Goal: Information Seeking & Learning: Learn about a topic

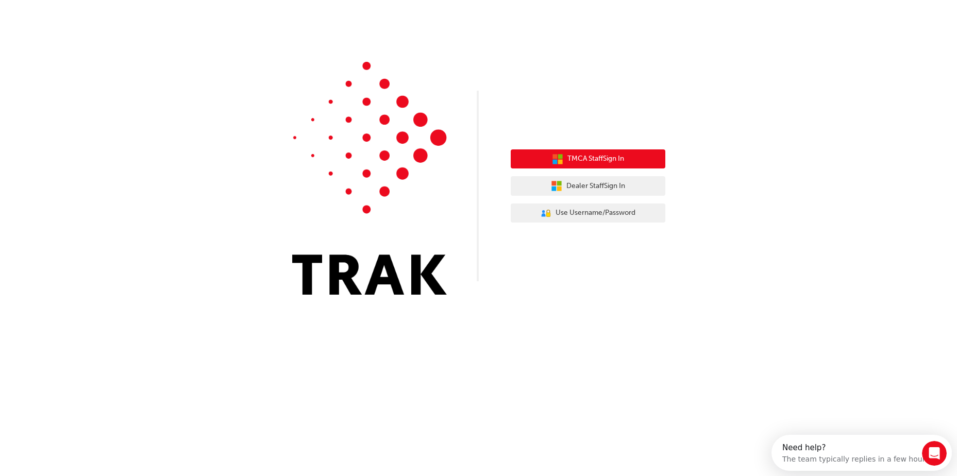
click at [645, 164] on button "TMCA Staff Sign In" at bounding box center [588, 159] width 155 height 20
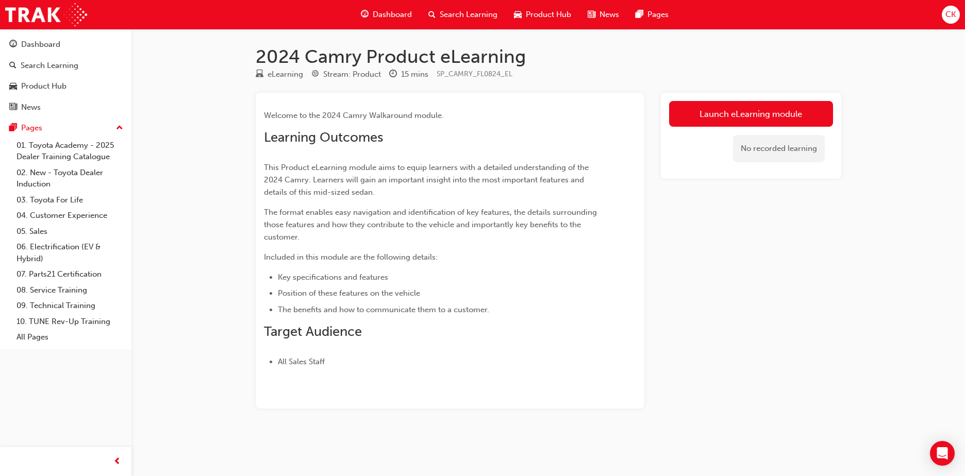
click at [467, 13] on span "Search Learning" at bounding box center [469, 15] width 58 height 12
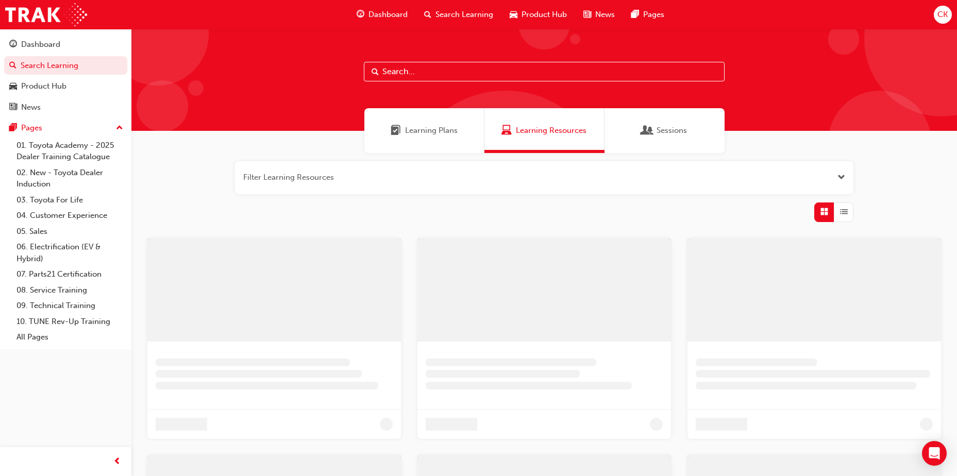
click at [436, 73] on input "text" at bounding box center [544, 72] width 361 height 20
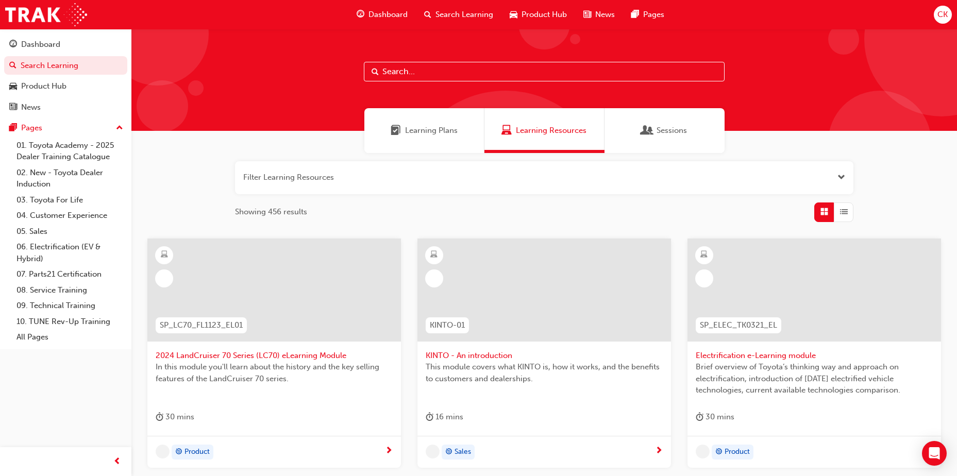
paste input "SP_RAV4_NM26_EL01"
type input "SP_RAV4_NM26_EL01"
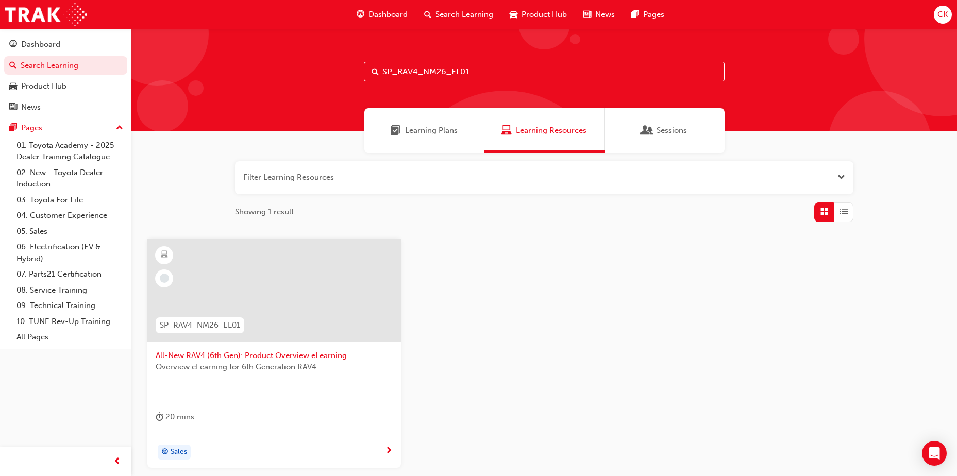
click at [252, 356] on span "All-New RAV4 (6th Gen): Product Overview eLearning" at bounding box center [274, 356] width 237 height 12
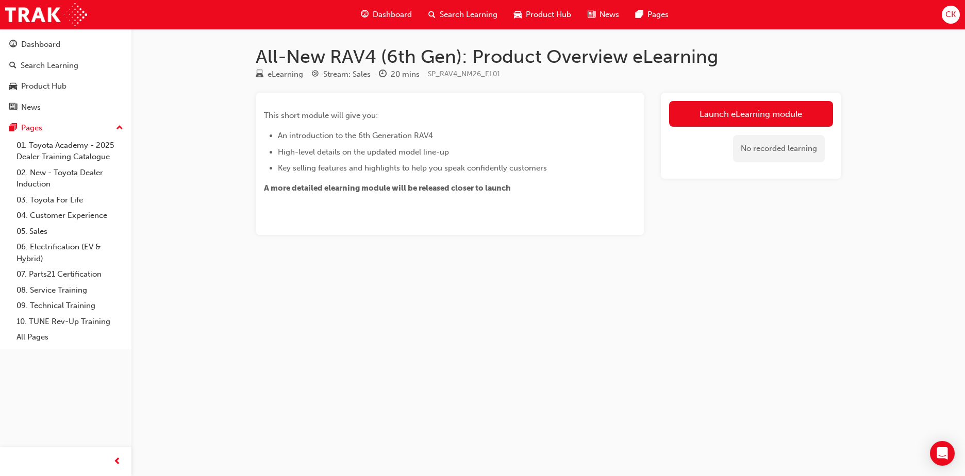
click at [473, 13] on span "Search Learning" at bounding box center [469, 15] width 58 height 12
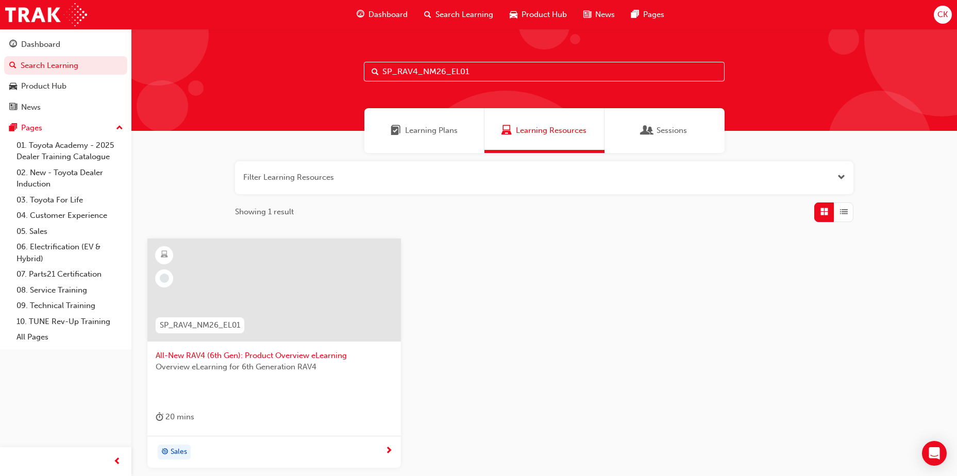
drag, startPoint x: 475, startPoint y: 72, endPoint x: 341, endPoint y: 65, distance: 134.2
click at [341, 65] on div "SP_RAV4_NM26_EL01" at bounding box center [544, 80] width 826 height 102
paste input "EVCHARGING_BESTPRACTICE"
type input "SP_EVCHARGING_BESTPRACTICE"
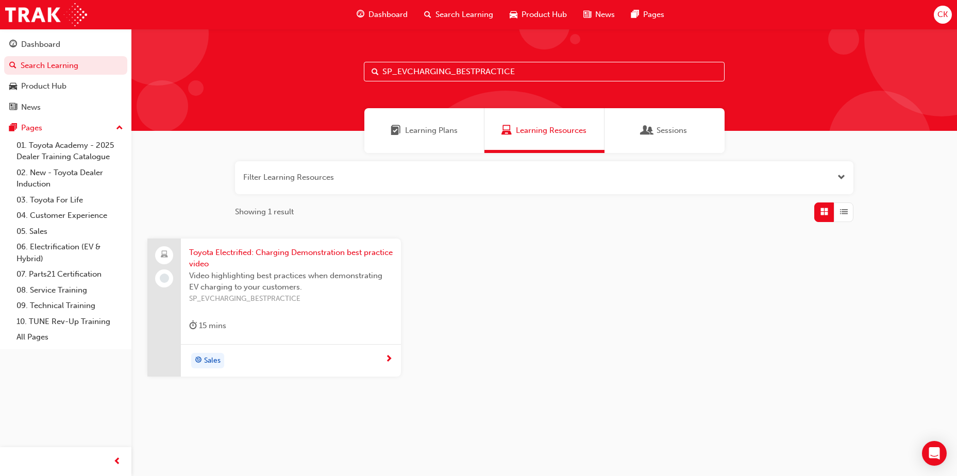
click at [314, 252] on span "Toyota Electrified: Charging Demonstration best practice video" at bounding box center [291, 258] width 204 height 23
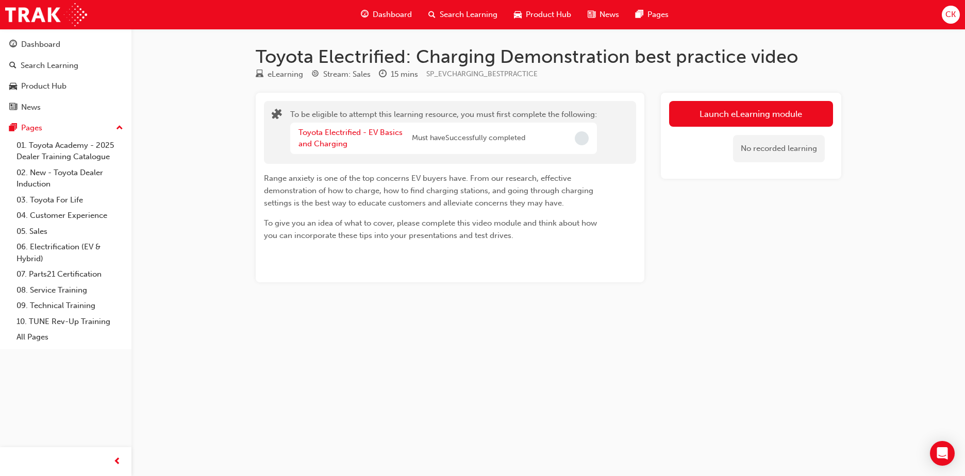
click at [460, 10] on span "Search Learning" at bounding box center [469, 15] width 58 height 12
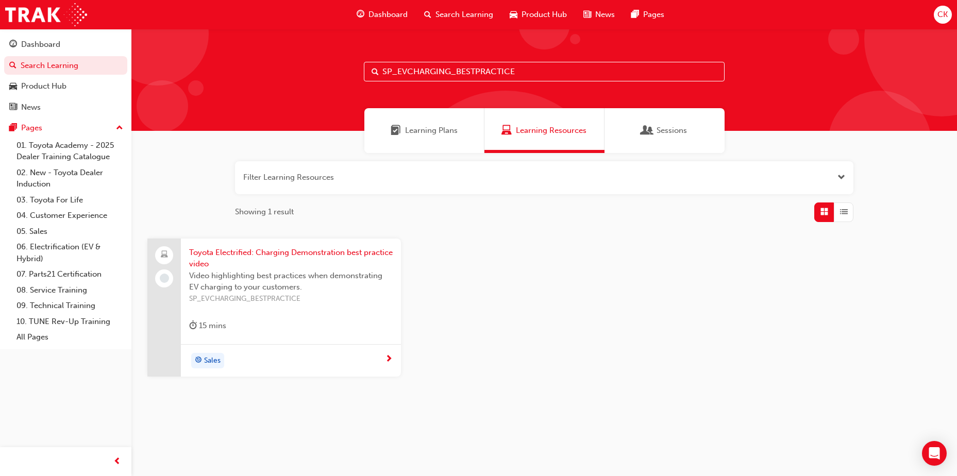
drag, startPoint x: 516, startPoint y: 71, endPoint x: 341, endPoint y: 71, distance: 175.3
click at [341, 71] on div "SP_EVCHARGING_BESTPRACTICE" at bounding box center [544, 80] width 826 height 102
paste input "TUNDRA_NM0924_EL"
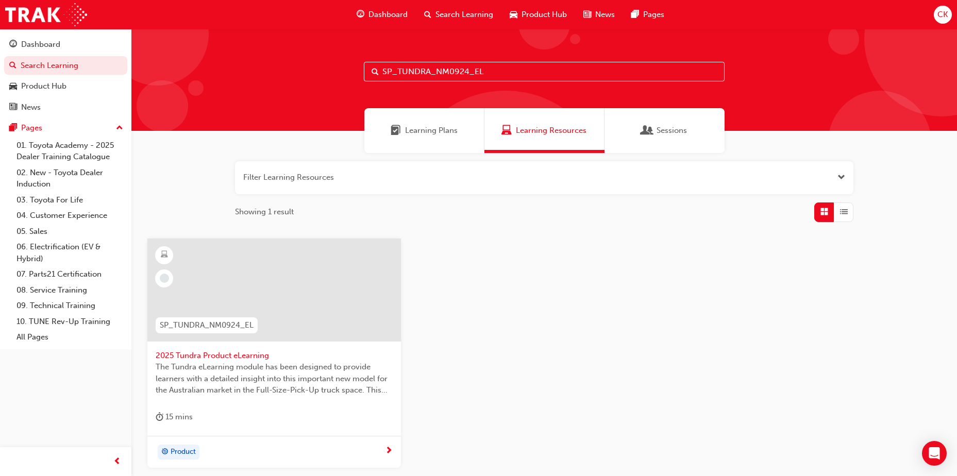
type input "SP_TUNDRA_NM0924_EL"
click at [187, 360] on span "2025 Tundra Product eLearning" at bounding box center [274, 356] width 237 height 12
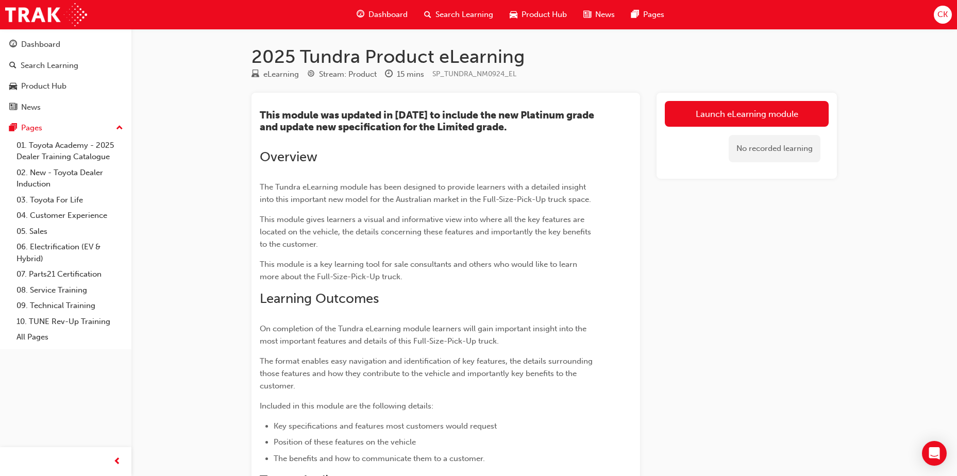
click at [457, 18] on span "Search Learning" at bounding box center [465, 15] width 58 height 12
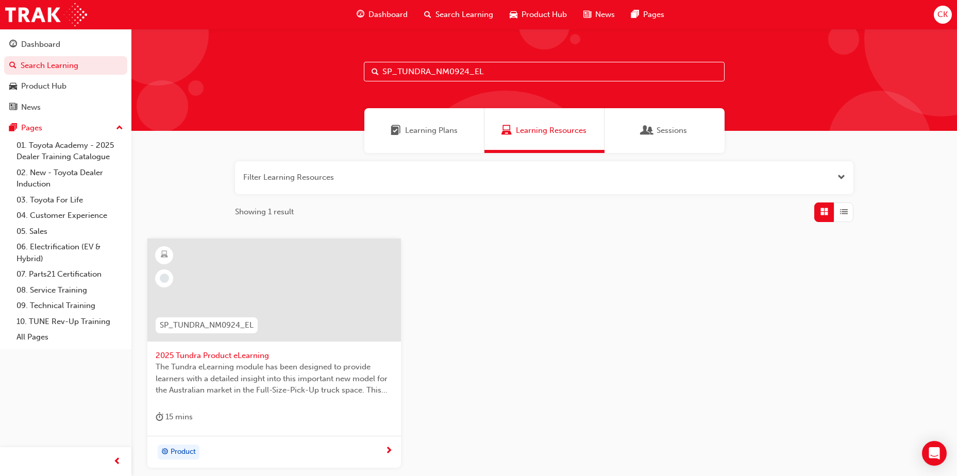
drag, startPoint x: 496, startPoint y: 75, endPoint x: 342, endPoint y: 69, distance: 154.8
click at [342, 69] on div "SP_TUNDRA_NM0924_EL" at bounding box center [544, 80] width 826 height 102
paste input "MVI01"
type input "MVI01"
click at [201, 352] on span "Toyota Motor Vehicle Insurance" at bounding box center [274, 356] width 237 height 12
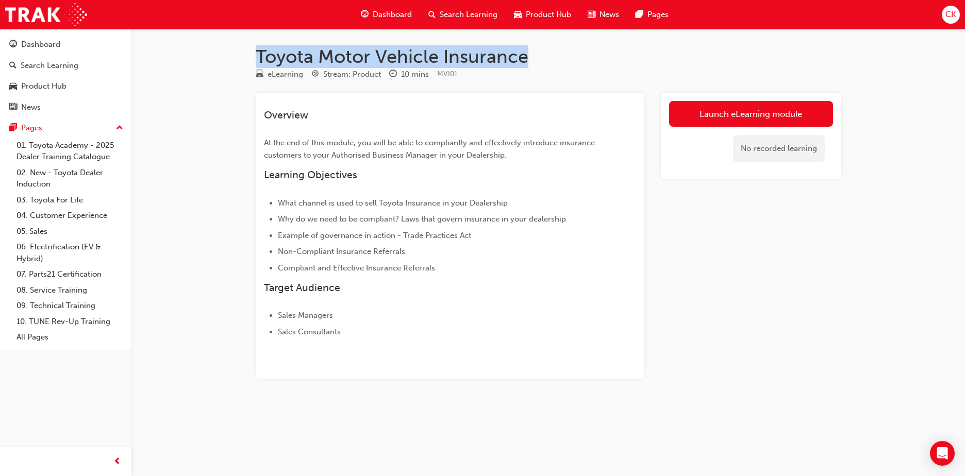
drag, startPoint x: 530, startPoint y: 56, endPoint x: 258, endPoint y: 53, distance: 272.2
click at [258, 53] on h1 "Toyota Motor Vehicle Insurance" at bounding box center [549, 56] width 586 height 23
copy h1 "Toyota Motor Vehicle Insurance"
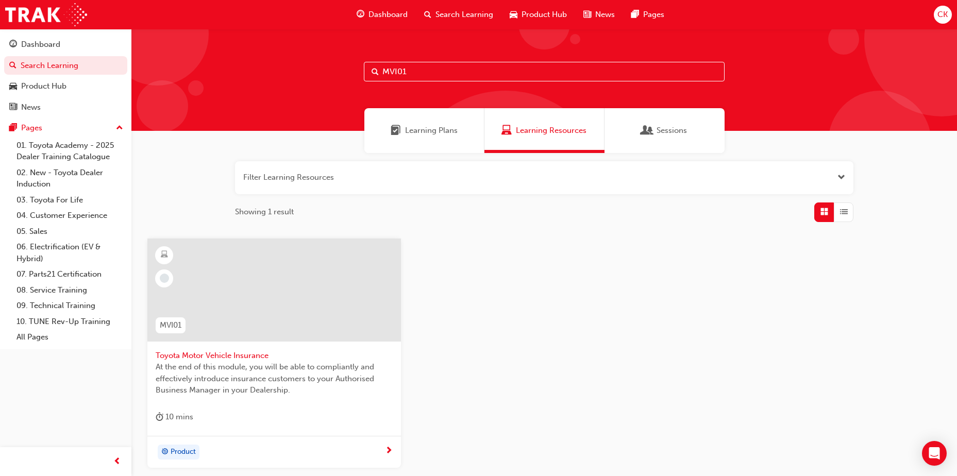
click at [447, 70] on input "MVI01" at bounding box center [544, 72] width 361 height 20
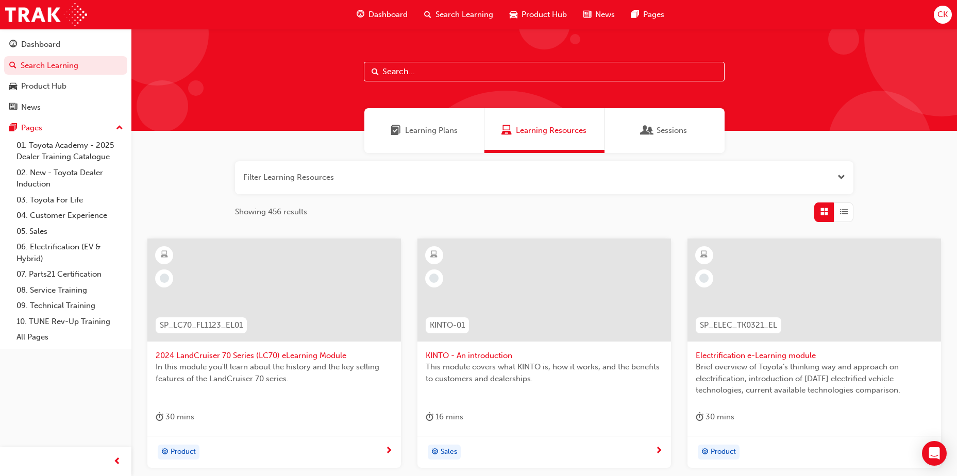
click at [398, 66] on input "text" at bounding box center [544, 72] width 361 height 20
paste input "SP_TUNDRA_NM0924_EL"
type input "SP_TUNDRA_NM0924_EL"
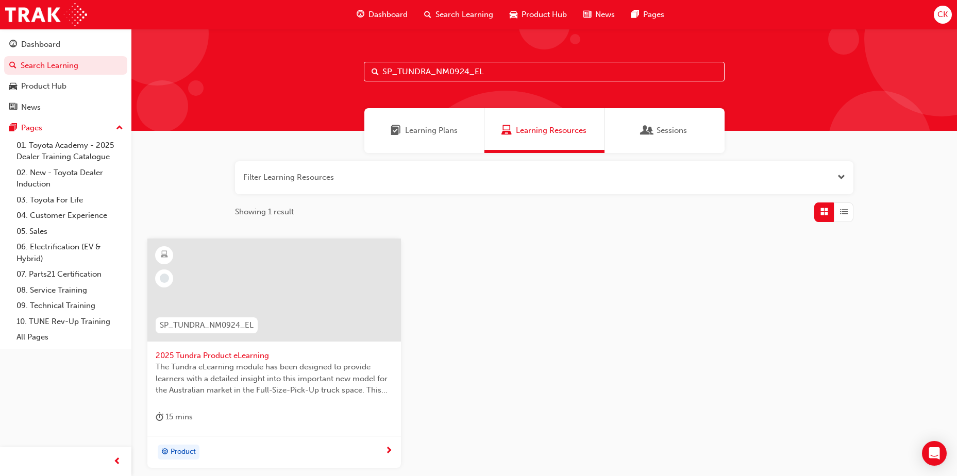
click at [233, 355] on span "2025 Tundra Product eLearning" at bounding box center [274, 356] width 237 height 12
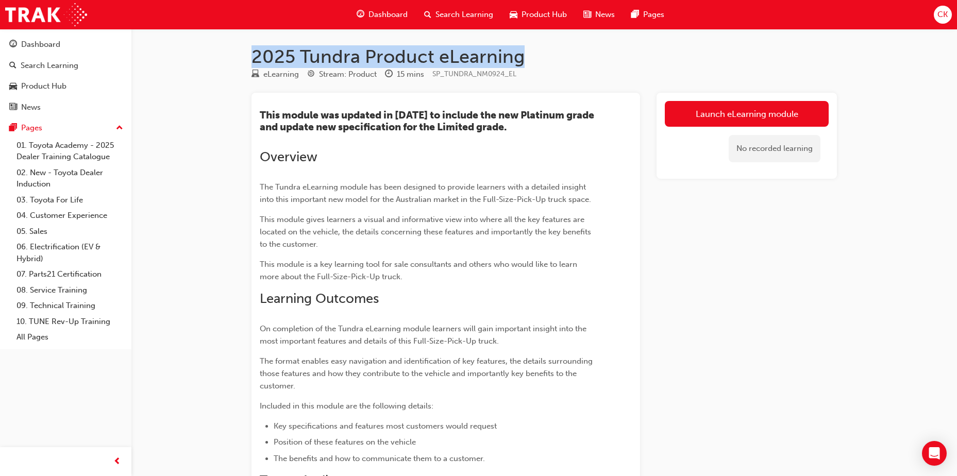
drag, startPoint x: 522, startPoint y: 60, endPoint x: 249, endPoint y: 59, distance: 272.2
click at [249, 59] on div "2025 Tundra Product eLearning eLearning Stream: Product 15 mins SP_TUNDRA_NM092…" at bounding box center [544, 317] width 619 height 545
copy h1 "2025 Tundra Product eLearning"
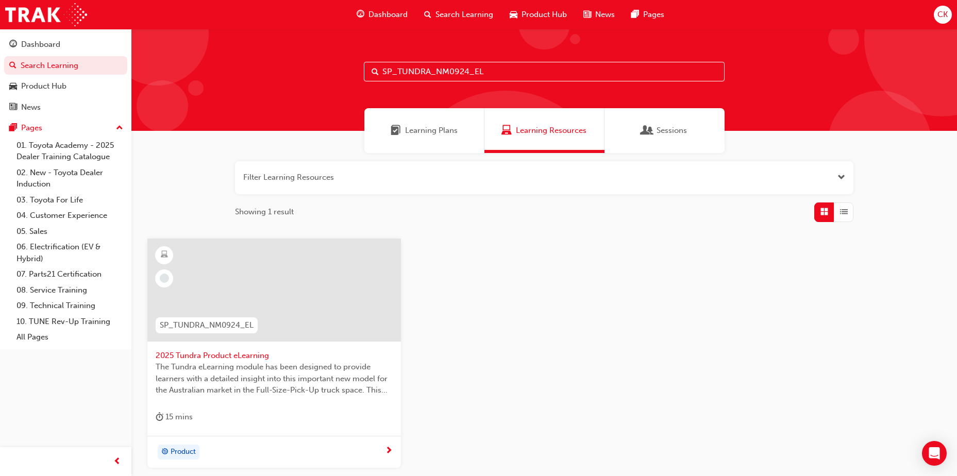
drag, startPoint x: 498, startPoint y: 73, endPoint x: 351, endPoint y: 48, distance: 149.4
click at [351, 48] on div "SP_TUNDRA_NM0924_EL" at bounding box center [544, 80] width 826 height 102
click at [185, 180] on div "Filter Learning Resources Showing 1 result SP_TUNDRA_NM0924_EL 2025 Tundra Prod…" at bounding box center [544, 331] width 826 height 357
drag, startPoint x: 502, startPoint y: 76, endPoint x: 369, endPoint y: 71, distance: 133.6
click at [369, 71] on input "SP_TUNDRA_NM0924_EL" at bounding box center [544, 72] width 361 height 20
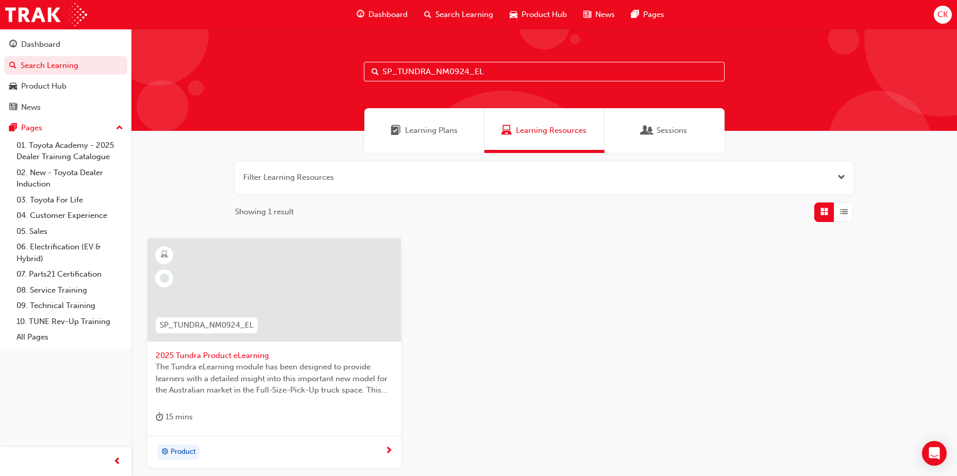
paste input "EVCHARGING_BESTPRACTICE"
type input "SP_EVCHARGING_BESTPRACTICE"
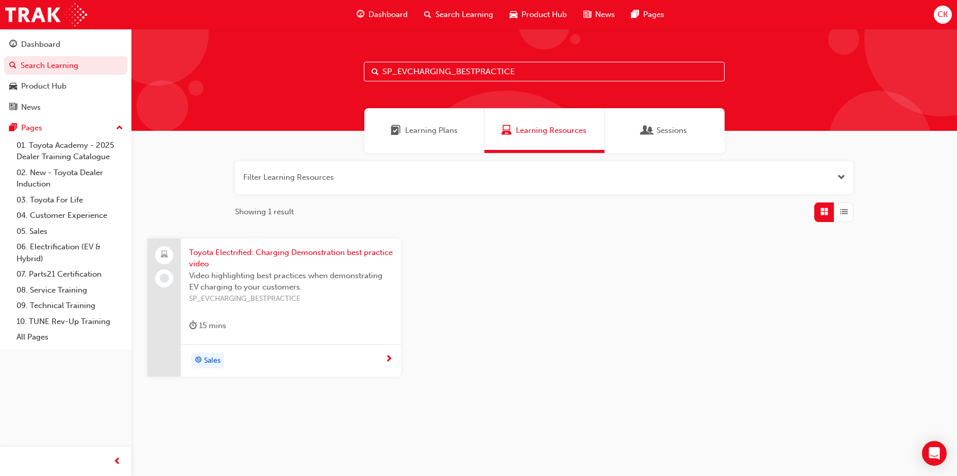
click at [231, 254] on span "Toyota Electrified: Charging Demonstration best practice video" at bounding box center [291, 258] width 204 height 23
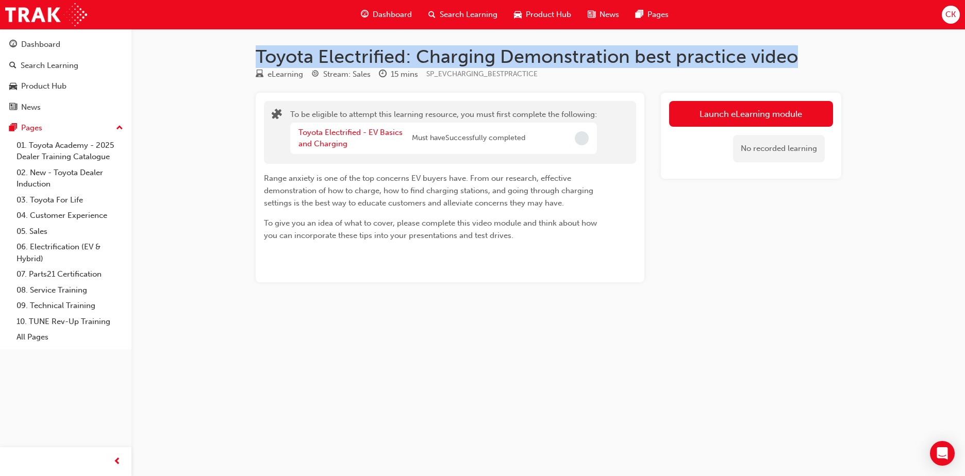
drag, startPoint x: 795, startPoint y: 56, endPoint x: 260, endPoint y: 58, distance: 535.1
click at [260, 58] on h1 "Toyota Electrified: Charging Demonstration best practice video" at bounding box center [549, 56] width 586 height 23
copy h1 "Toyota Electrified: Charging Demonstration best practice video"
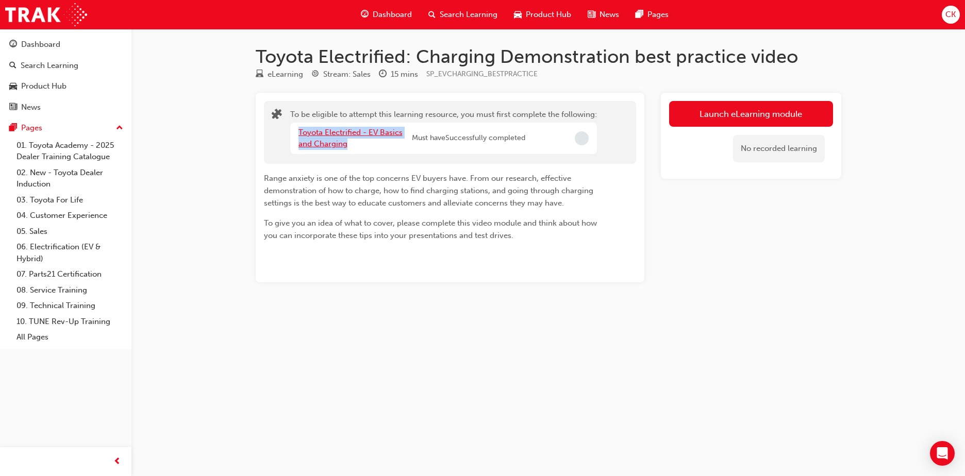
drag, startPoint x: 350, startPoint y: 145, endPoint x: 299, endPoint y: 133, distance: 52.5
click at [299, 133] on div "Toyota Electrified - EV Basics and Charging" at bounding box center [354, 138] width 113 height 23
copy link "Toyota Electrified - EV Basics and Charging"
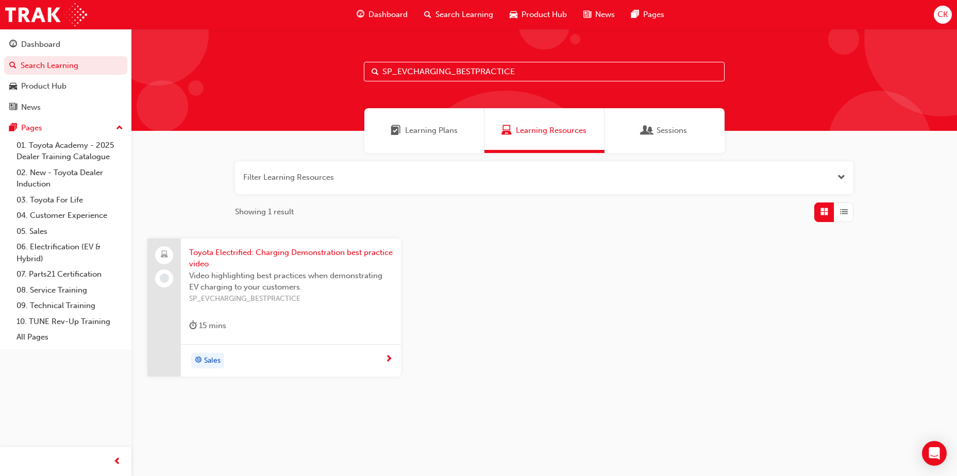
drag, startPoint x: 526, startPoint y: 74, endPoint x: 348, endPoint y: 64, distance: 177.6
click at [348, 64] on div "SP_EVCHARGING_BESTPRACTICE" at bounding box center [544, 80] width 826 height 102
paste input "RAV4 - SP_RAV4_NM26_EL01"
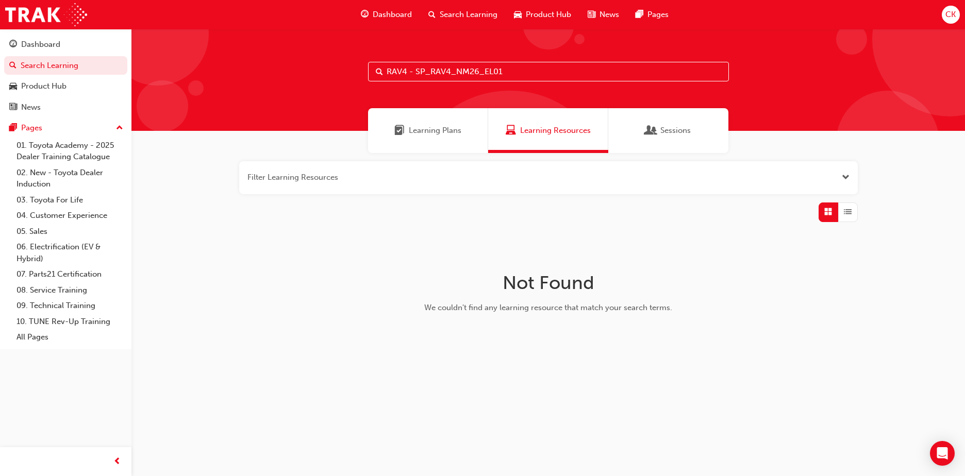
click at [451, 11] on span "Search Learning" at bounding box center [469, 15] width 58 height 12
click at [473, 12] on span "Search Learning" at bounding box center [469, 15] width 58 height 12
drag, startPoint x: 473, startPoint y: 76, endPoint x: 259, endPoint y: 74, distance: 213.9
click at [259, 74] on div "RAV4 - SP_RAV4_NM26_EL01" at bounding box center [548, 80] width 834 height 102
paste input "text"
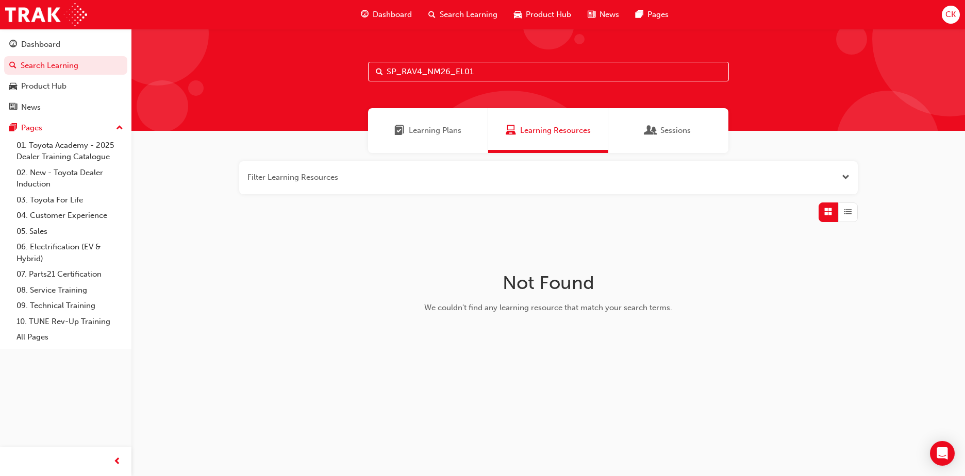
type input "SP_RAV4_NM26_EL01"
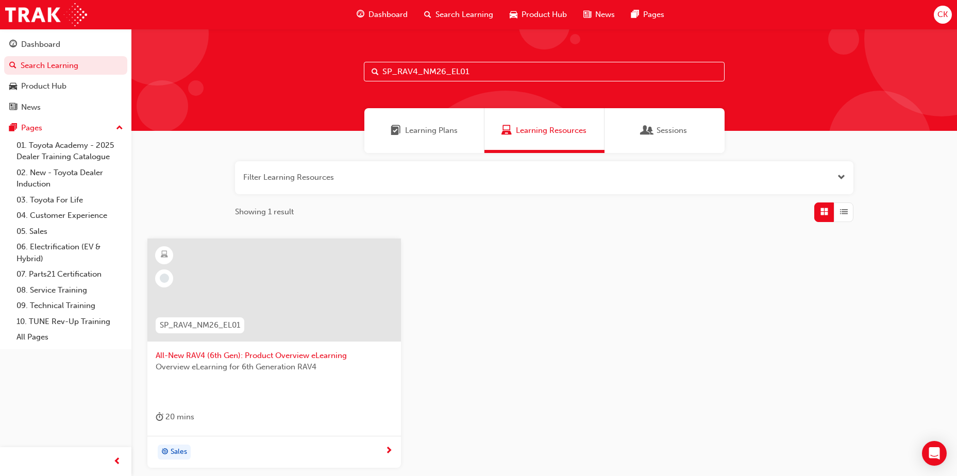
click at [291, 357] on span "All-New RAV4 (6th Gen): Product Overview eLearning" at bounding box center [274, 356] width 237 height 12
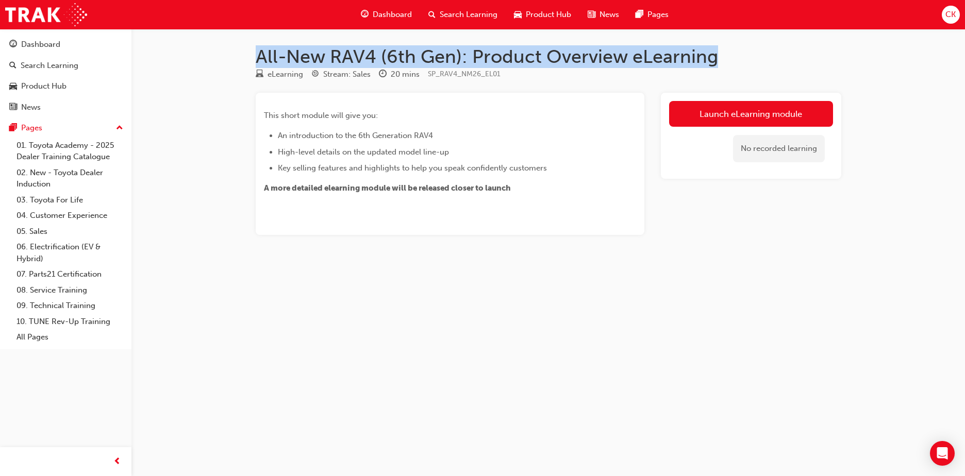
drag, startPoint x: 719, startPoint y: 56, endPoint x: 258, endPoint y: 49, distance: 460.9
click at [258, 49] on h1 "All-New RAV4 (6th Gen): Product Overview eLearning" at bounding box center [549, 56] width 586 height 23
copy h1 "All-New RAV4 (6th Gen): Product Overview eLearning"
